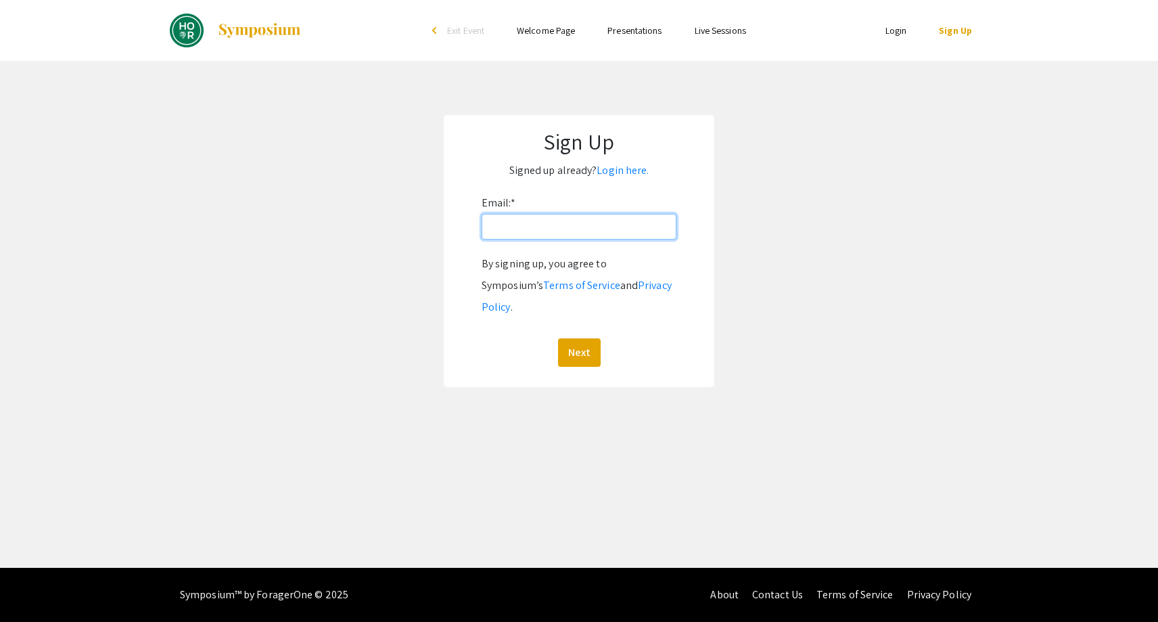
click at [618, 235] on input "Email: *" at bounding box center [579, 227] width 195 height 26
type input "[EMAIL_ADDRESS][DOMAIN_NAME]"
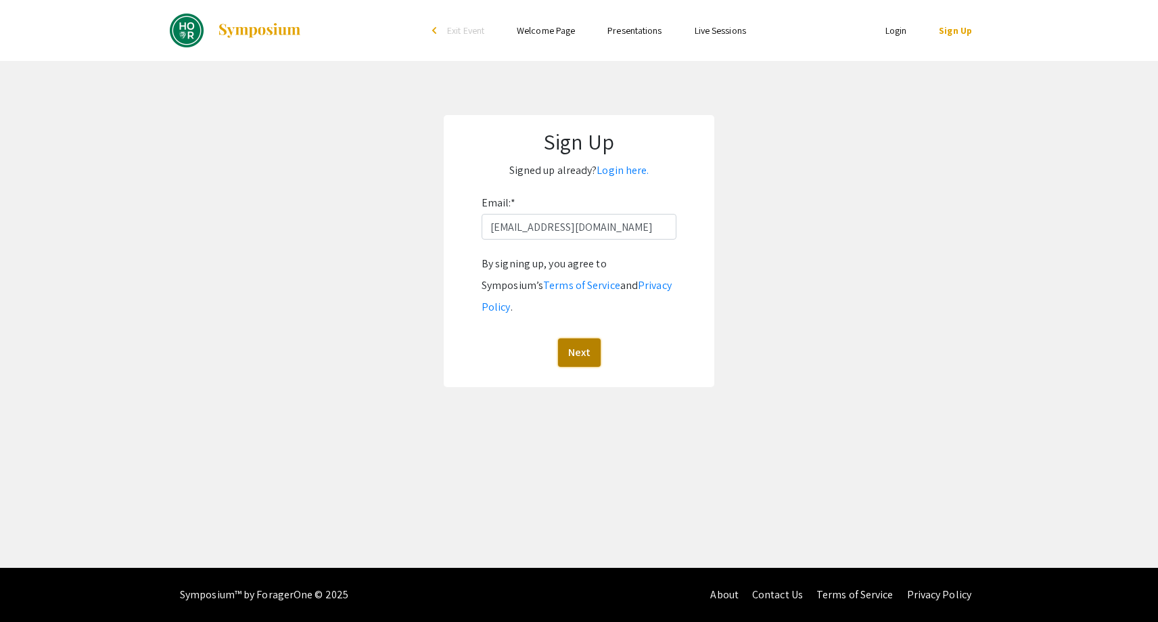
click at [576, 340] on button "Next" at bounding box center [579, 352] width 43 height 28
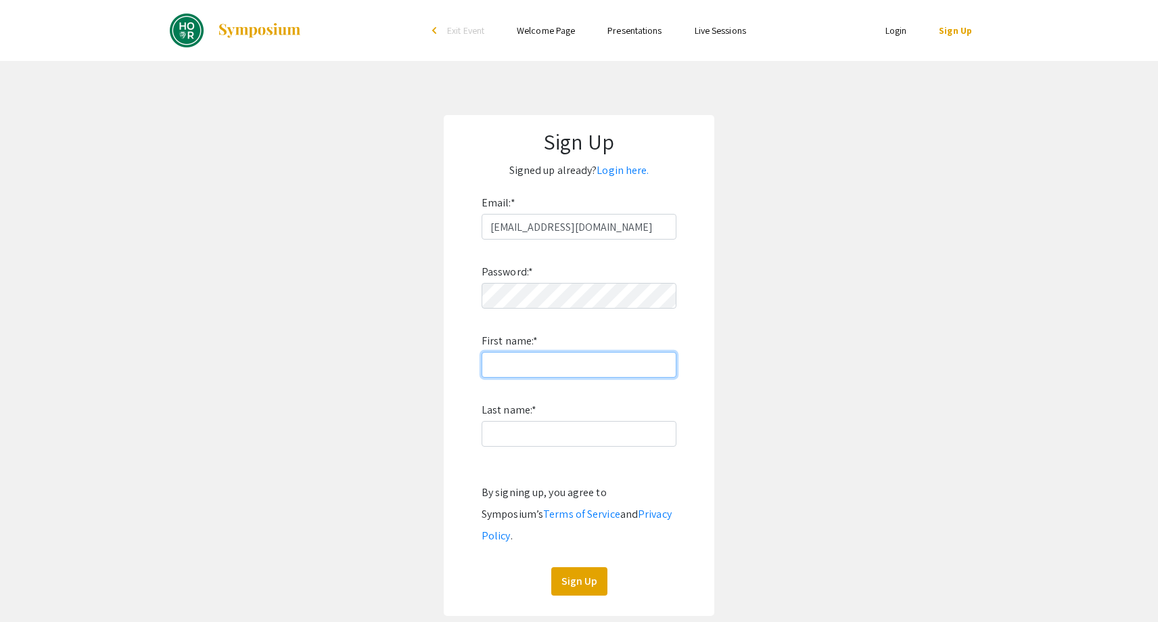
click at [524, 367] on input "First name: *" at bounding box center [579, 365] width 195 height 26
type input "Leia-Rece"
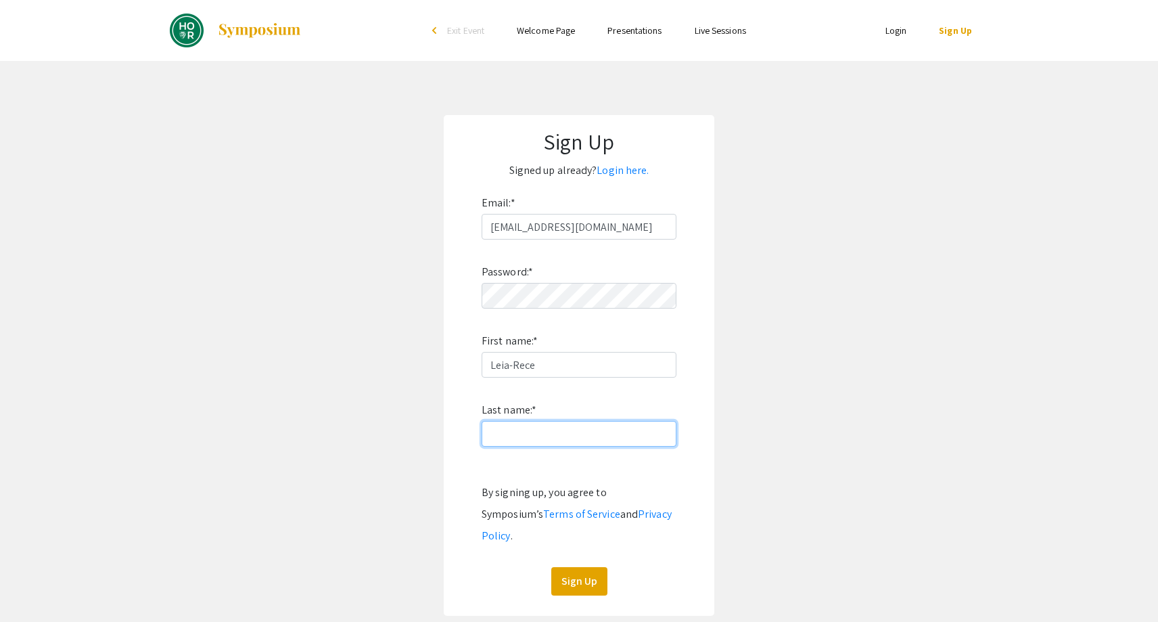
type input "Boney"
click at [583, 567] on button "Sign Up" at bounding box center [579, 581] width 56 height 28
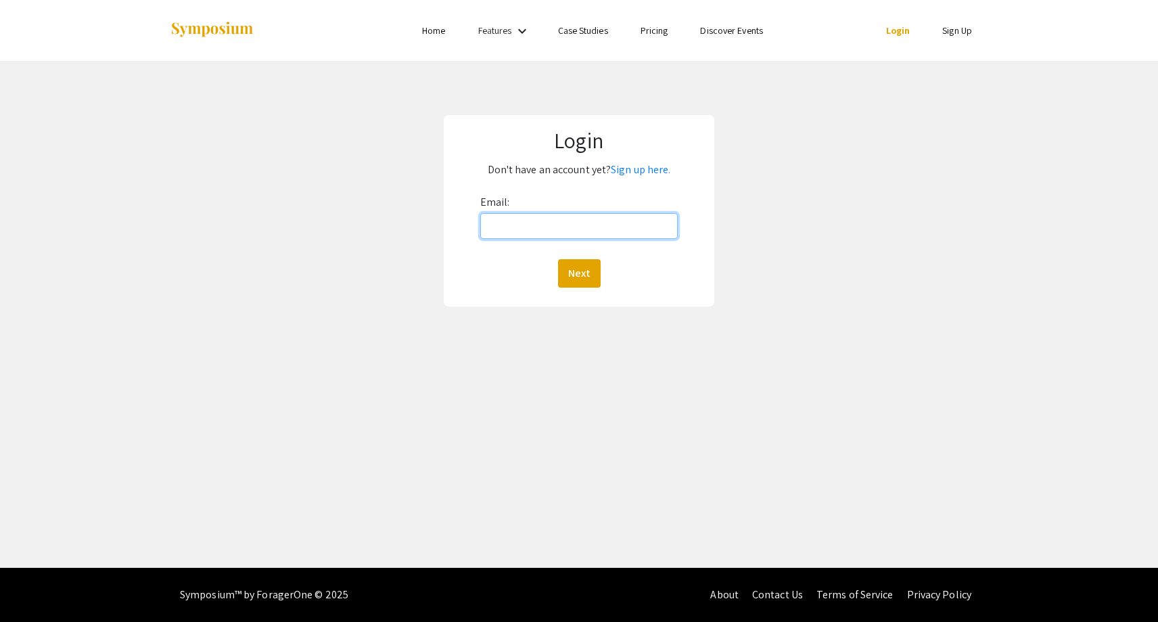
click at [574, 227] on input "Email:" at bounding box center [579, 226] width 198 height 26
click at [517, 217] on input "Email:" at bounding box center [579, 226] width 198 height 26
type input "[EMAIL_ADDRESS][DOMAIN_NAME]"
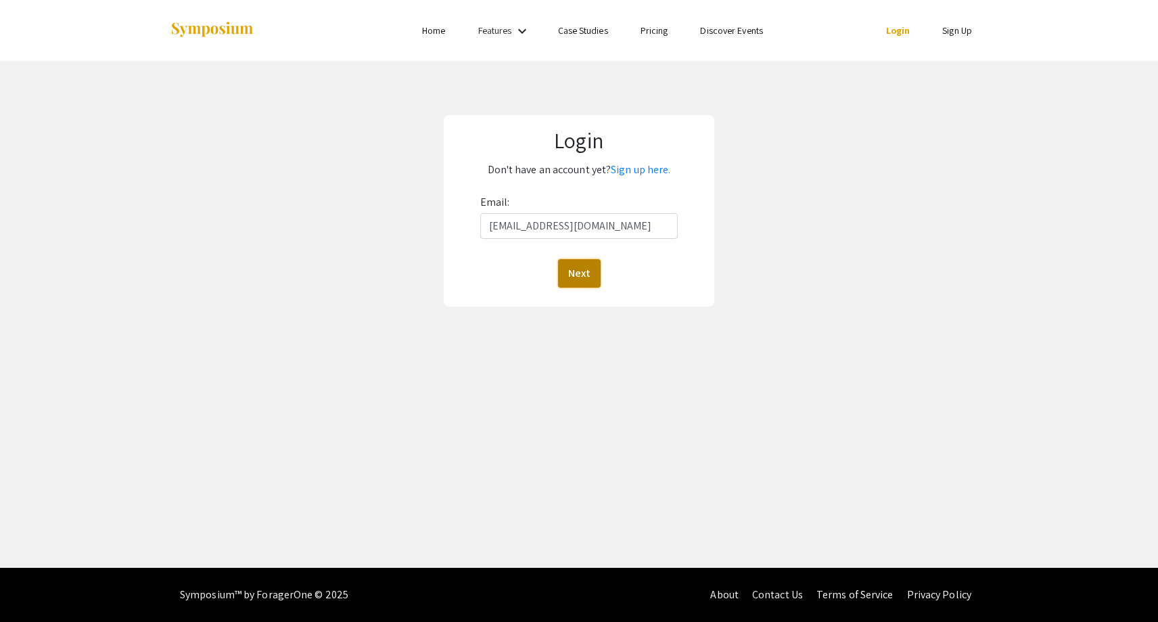
click at [563, 277] on button "Next" at bounding box center [579, 273] width 43 height 28
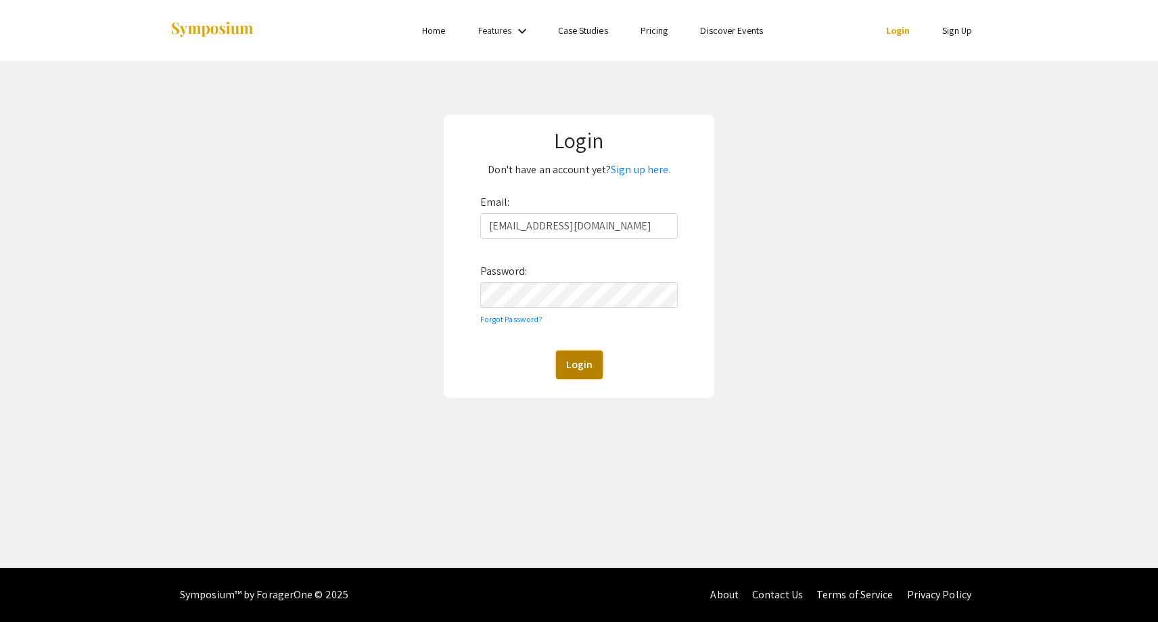
click at [567, 357] on button "Login" at bounding box center [579, 364] width 47 height 28
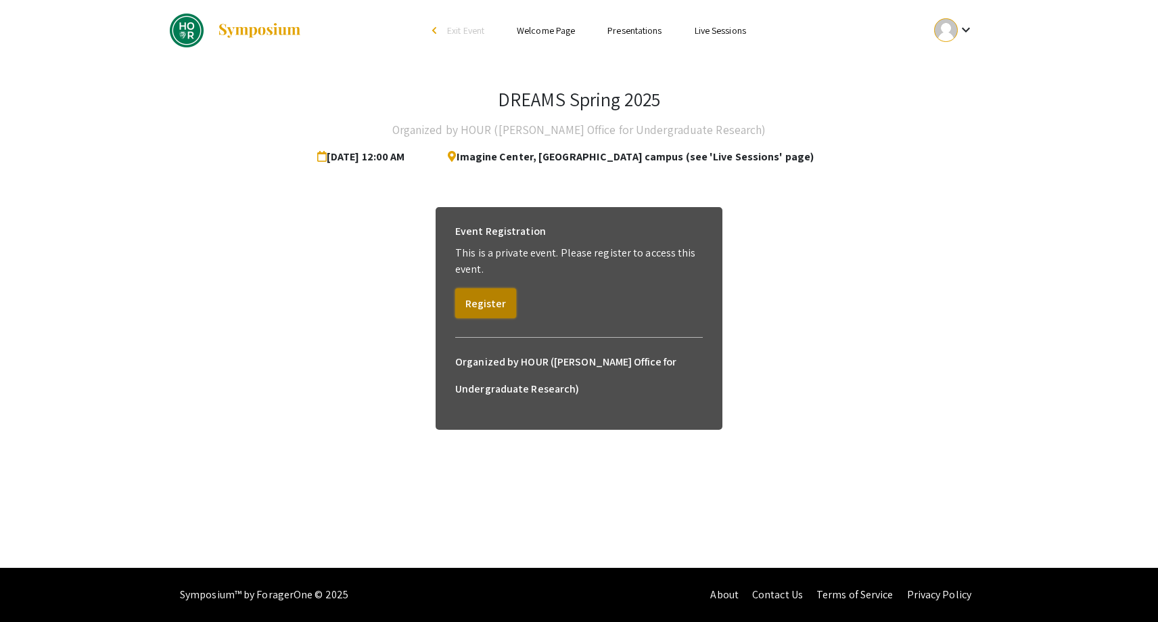
click at [487, 307] on button "Register" at bounding box center [485, 303] width 61 height 30
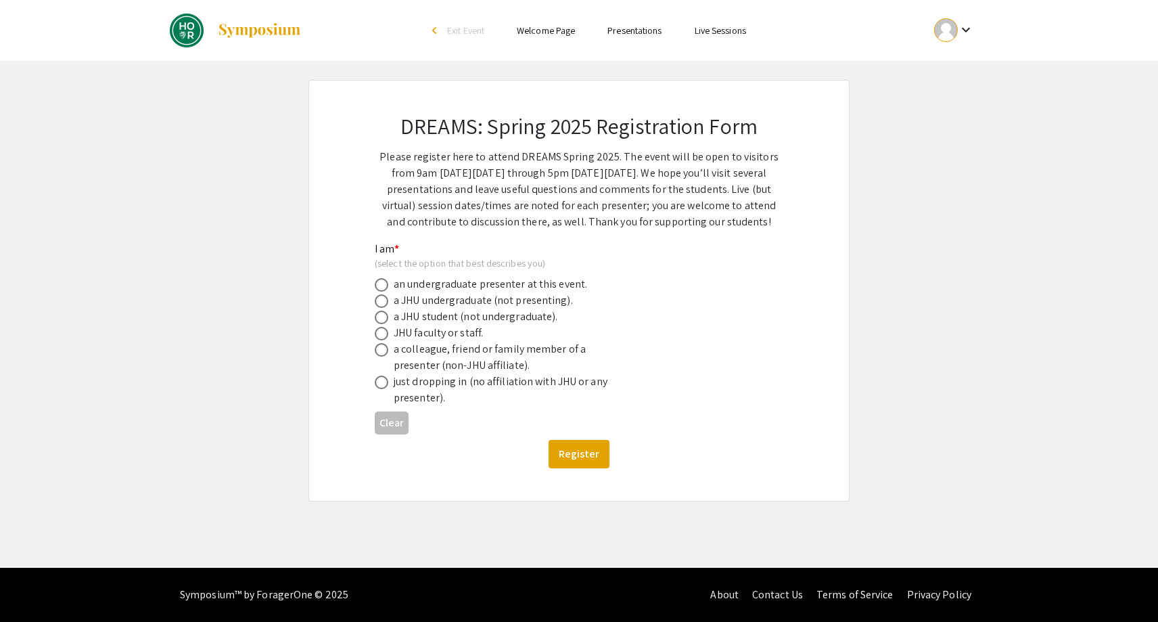
click at [447, 302] on div "a JHU undergraduate (not presenting)." at bounding box center [483, 300] width 179 height 16
click at [388, 299] on span at bounding box center [382, 301] width 14 height 14
click at [388, 299] on input "radio" at bounding box center [382, 301] width 14 height 14
radio input "true"
click at [574, 454] on button "Register" at bounding box center [579, 454] width 61 height 28
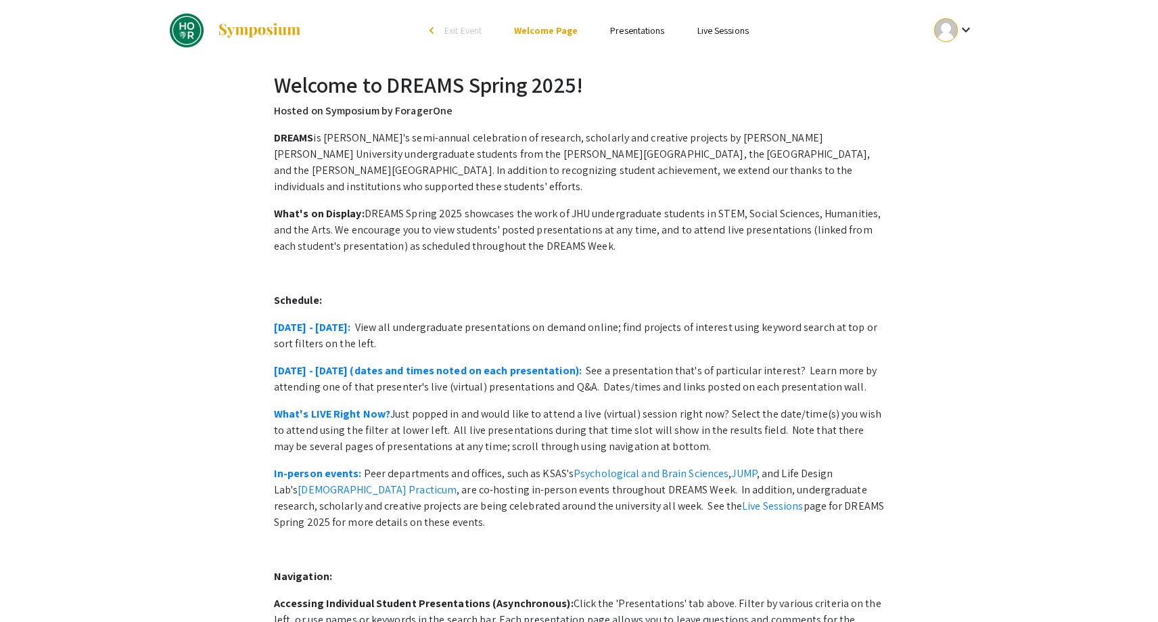
click at [631, 27] on link "Presentations" at bounding box center [637, 30] width 54 height 12
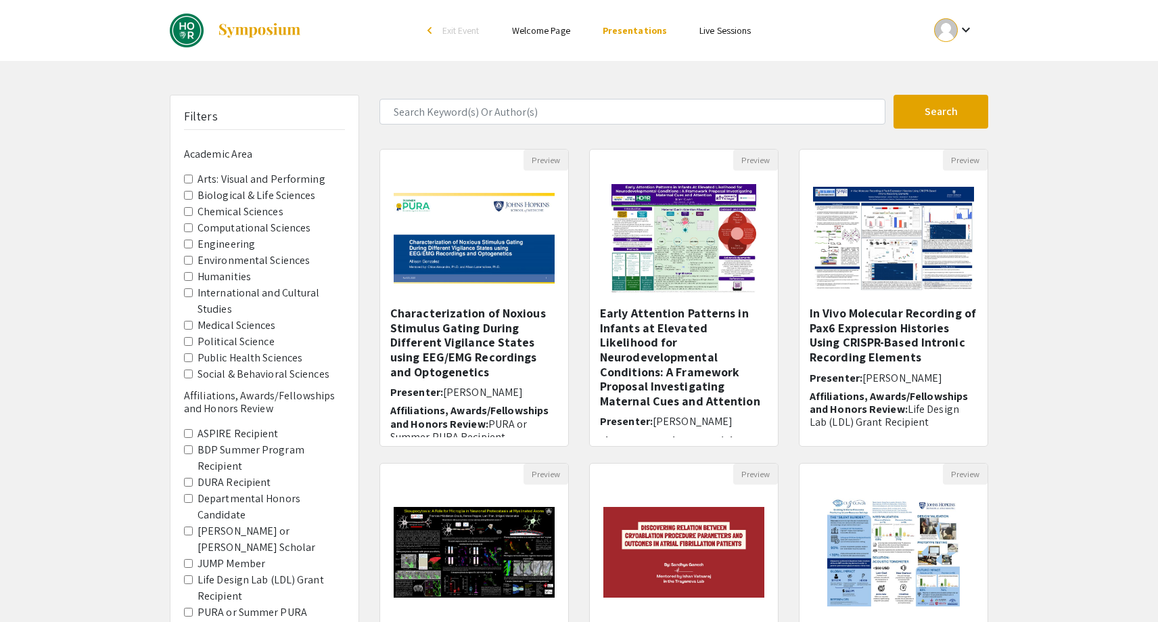
click at [235, 194] on label "Biological & Life Sciences" at bounding box center [257, 195] width 118 height 16
click at [193, 194] on Sciences "Biological & Life Sciences" at bounding box center [188, 195] width 9 height 9
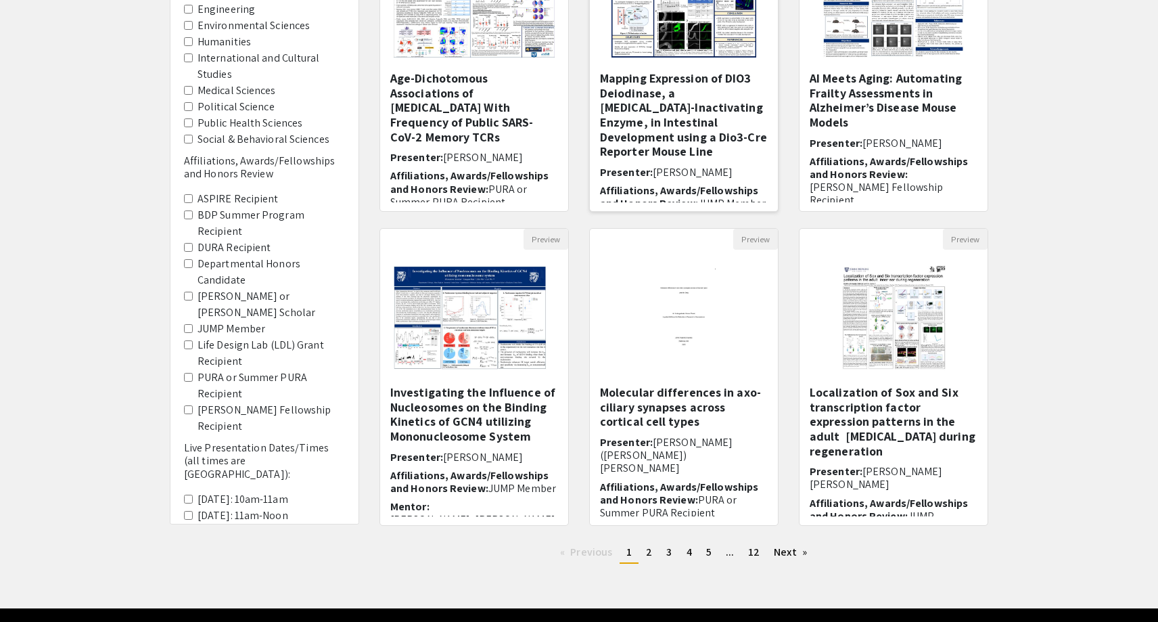
scroll to position [275, 0]
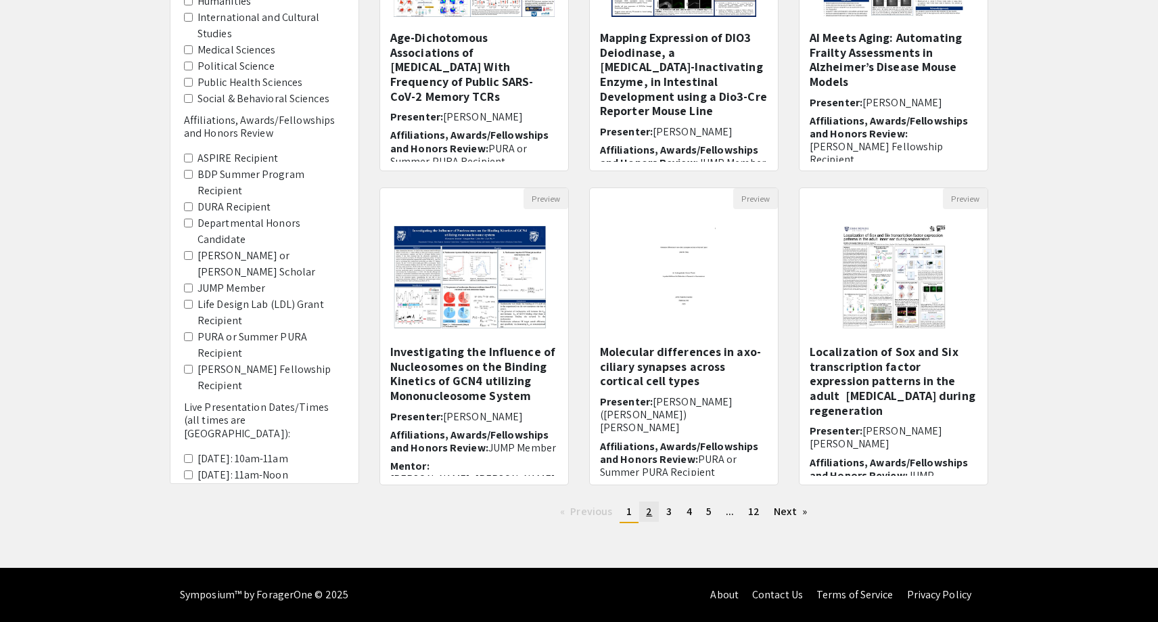
click at [652, 514] on link "page 2" at bounding box center [649, 511] width 20 height 20
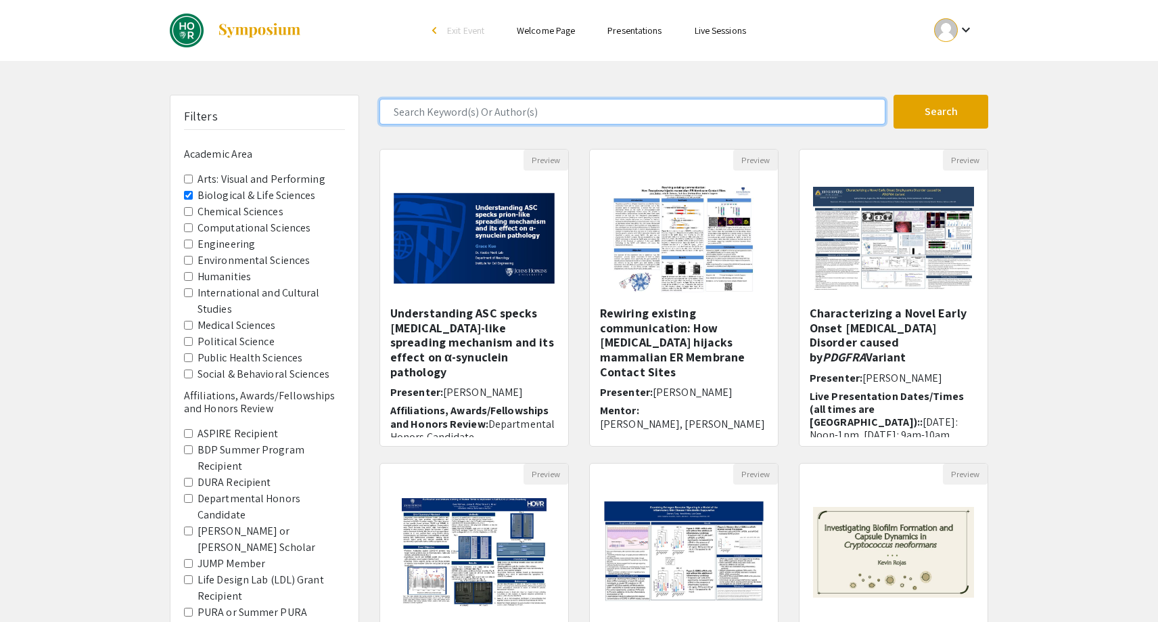
click at [507, 106] on input "Search Keyword(s) Or Author(s)" at bounding box center [633, 112] width 506 height 26
type input "[MEDICAL_DATA]"
click at [894, 95] on button "Search" at bounding box center [941, 112] width 95 height 34
type input "physics"
click at [894, 95] on button "Search" at bounding box center [941, 112] width 95 height 34
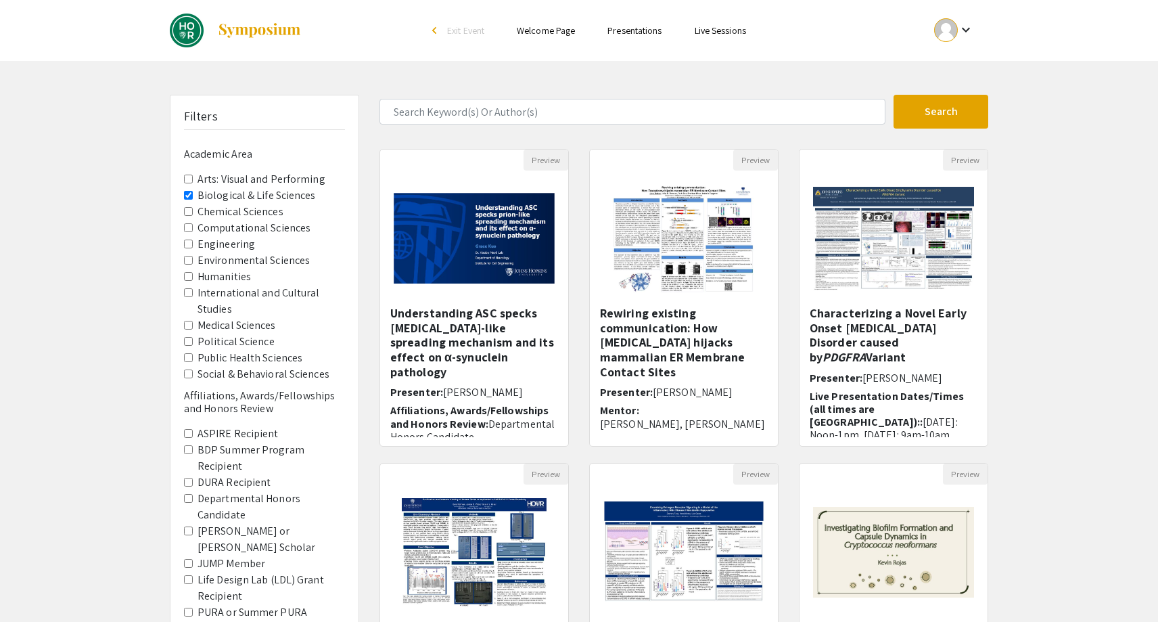
click at [226, 330] on label "Medical Sciences" at bounding box center [237, 325] width 78 height 16
click at [193, 330] on Sciences "Medical Sciences" at bounding box center [188, 325] width 9 height 9
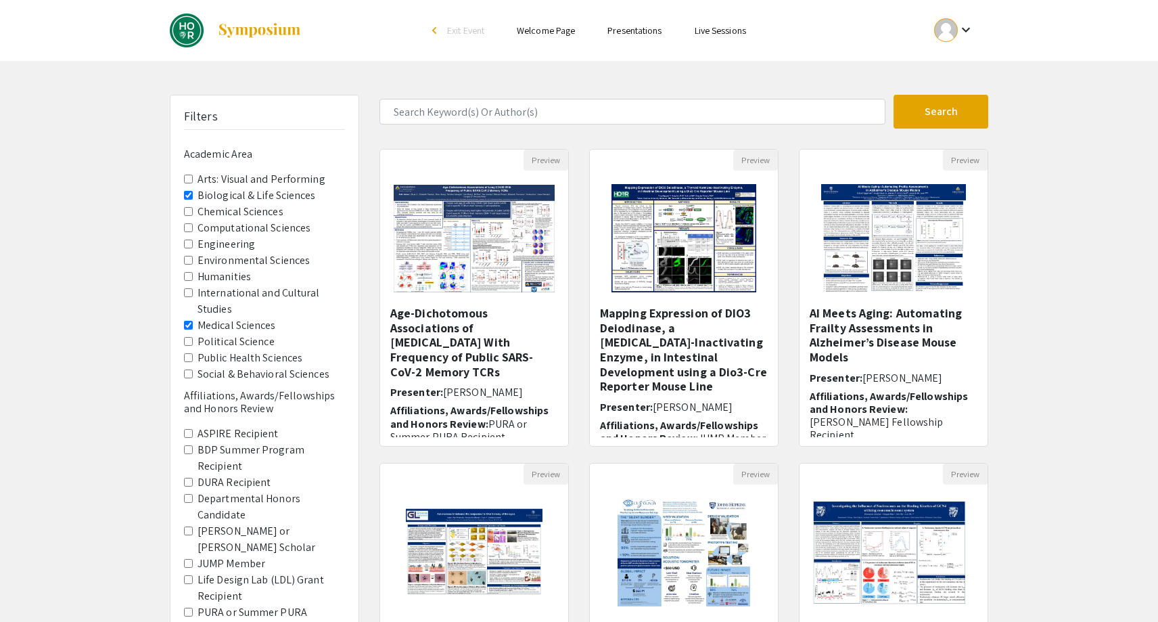
click at [192, 194] on Sciences "Biological & Life Sciences" at bounding box center [188, 195] width 9 height 9
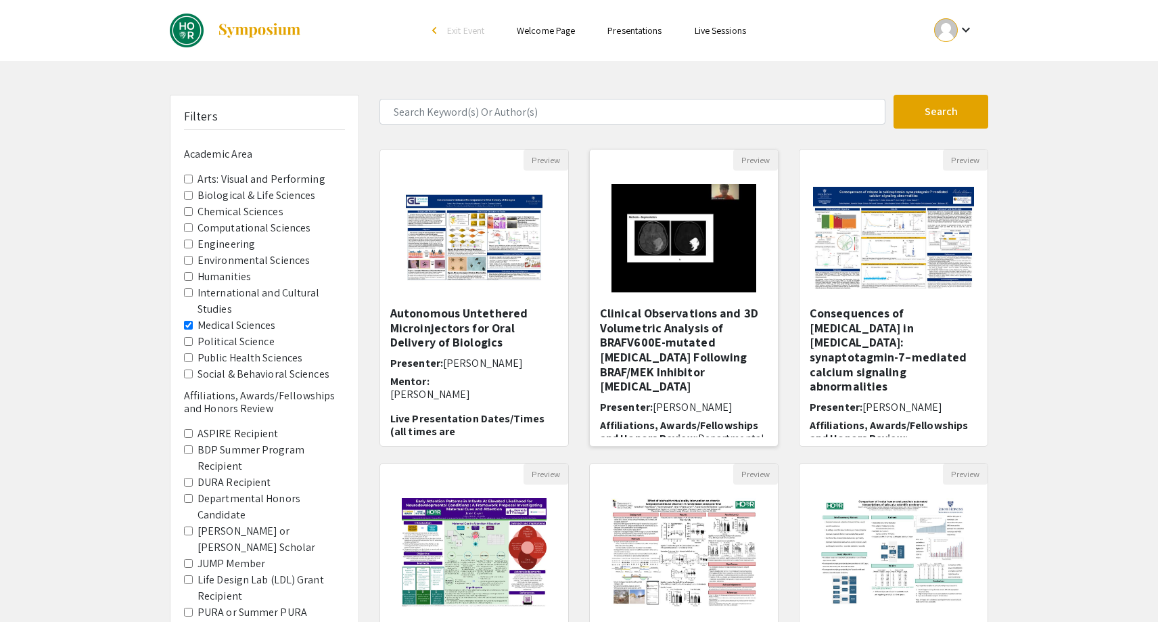
click at [683, 342] on h5 "Clinical Observations and 3D Volumetric Analysis of BRAFV600E-mutated [MEDICAL_…" at bounding box center [684, 350] width 168 height 88
